Goal: Transaction & Acquisition: Purchase product/service

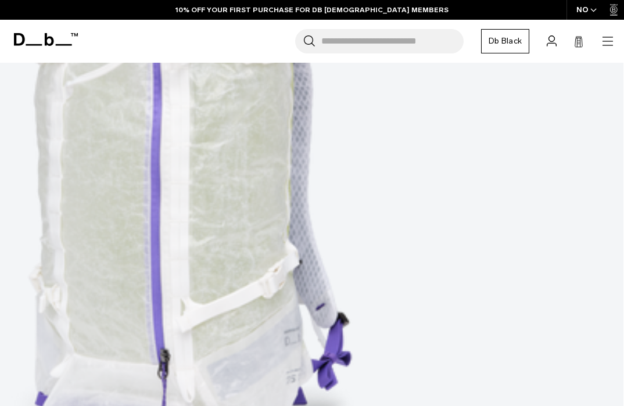
scroll to position [677, 0]
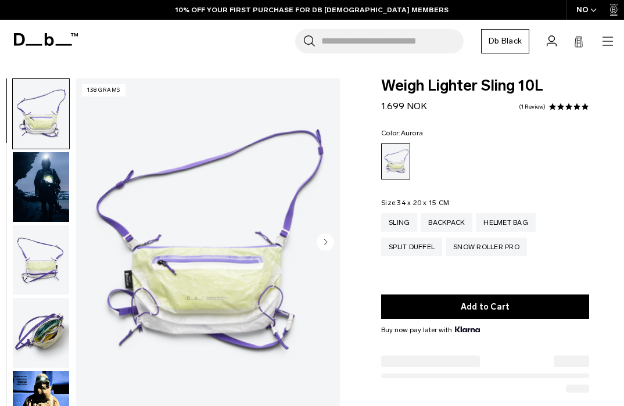
click at [53, 190] on img "button" at bounding box center [41, 187] width 56 height 70
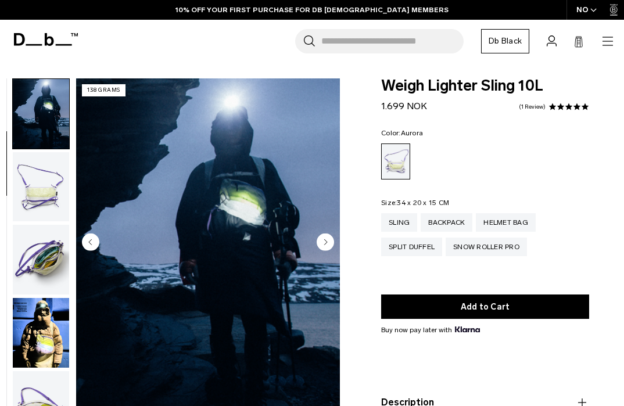
click at [51, 211] on img "button" at bounding box center [41, 187] width 56 height 70
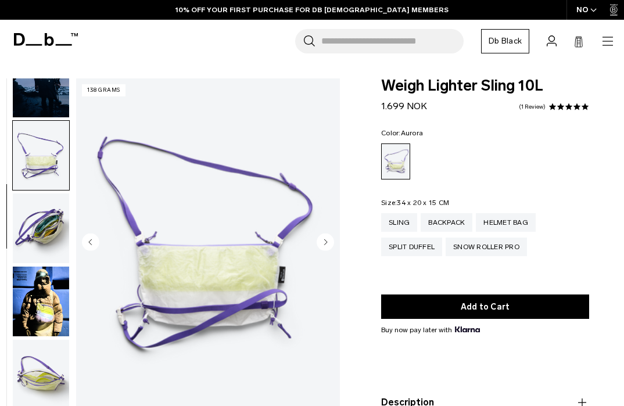
scroll to position [106, 0]
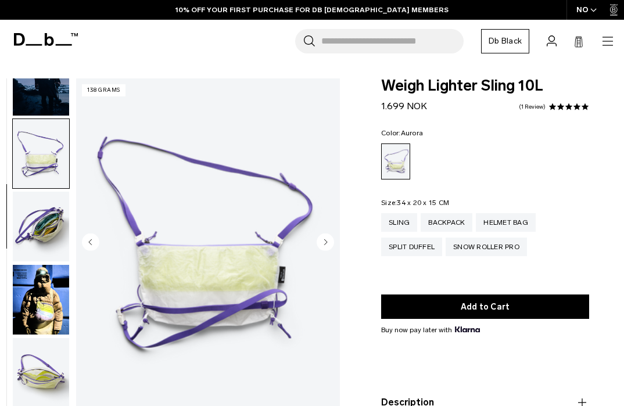
click at [52, 230] on img "button" at bounding box center [41, 227] width 56 height 70
